Goal: Navigation & Orientation: Understand site structure

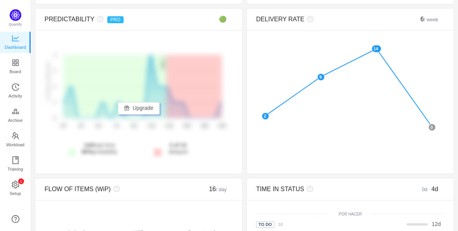
scroll to position [200, 0]
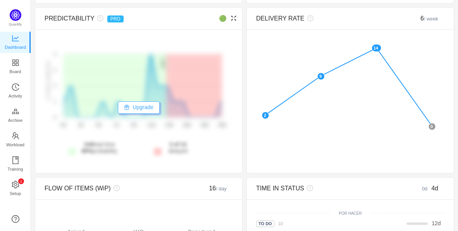
click at [148, 107] on button "Upgrade" at bounding box center [139, 107] width 42 height 12
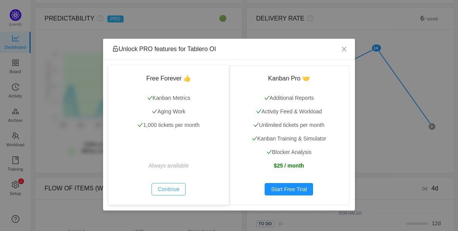
click at [175, 192] on button "Continue" at bounding box center [168, 189] width 34 height 12
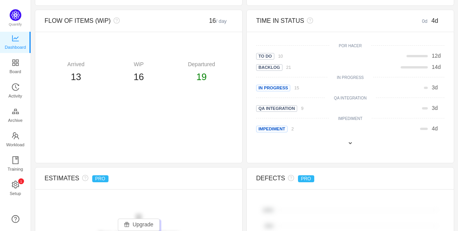
scroll to position [365, 0]
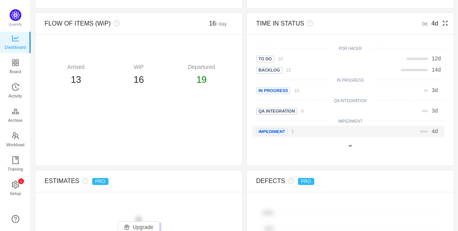
click at [271, 132] on span "IMPEDIMENT" at bounding box center [271, 132] width 31 height 7
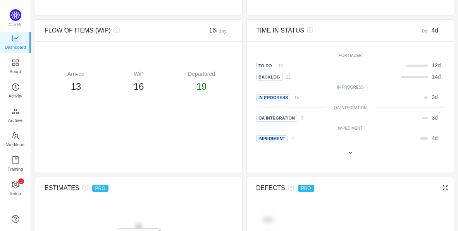
scroll to position [358, 0]
click at [273, 96] on span "IN PROGRESS" at bounding box center [273, 98] width 34 height 7
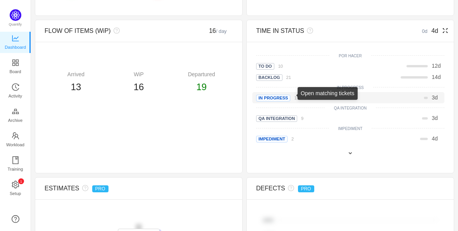
click at [294, 98] on small "15" at bounding box center [296, 98] width 5 height 5
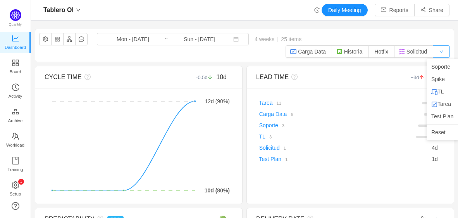
scroll to position [205, 407]
click at [433, 52] on button "button" at bounding box center [441, 51] width 17 height 12
click at [437, 51] on button "button" at bounding box center [441, 51] width 17 height 12
click at [437, 103] on img at bounding box center [434, 104] width 6 height 6
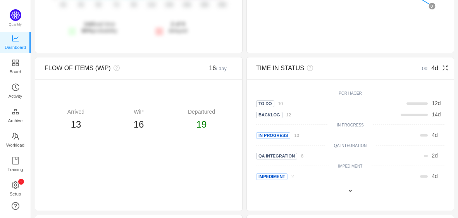
scroll to position [321, 0]
click at [13, 71] on span "Board" at bounding box center [16, 71] width 12 height 15
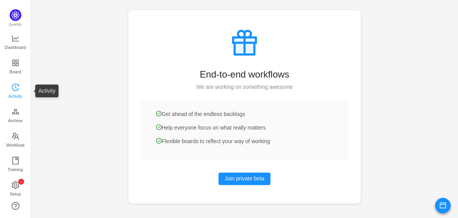
click at [15, 99] on span "Activity" at bounding box center [16, 95] width 14 height 15
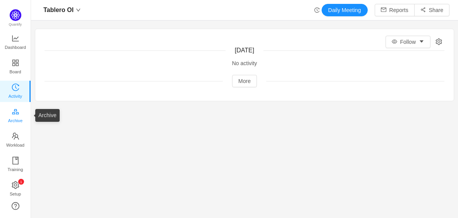
click at [17, 120] on span "Archive" at bounding box center [15, 120] width 14 height 15
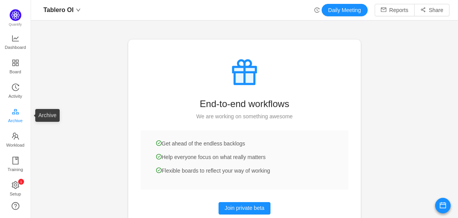
click at [14, 114] on span "Archive" at bounding box center [15, 120] width 14 height 15
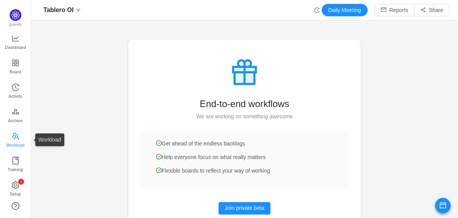
click at [17, 141] on span "Workload" at bounding box center [15, 144] width 18 height 15
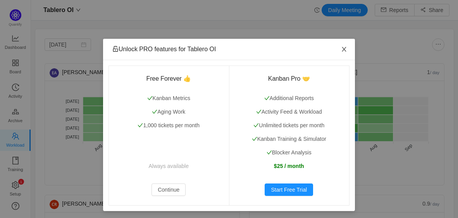
click at [341, 45] on span "Close" at bounding box center [344, 50] width 22 height 22
